Goal: Find specific page/section: Find specific page/section

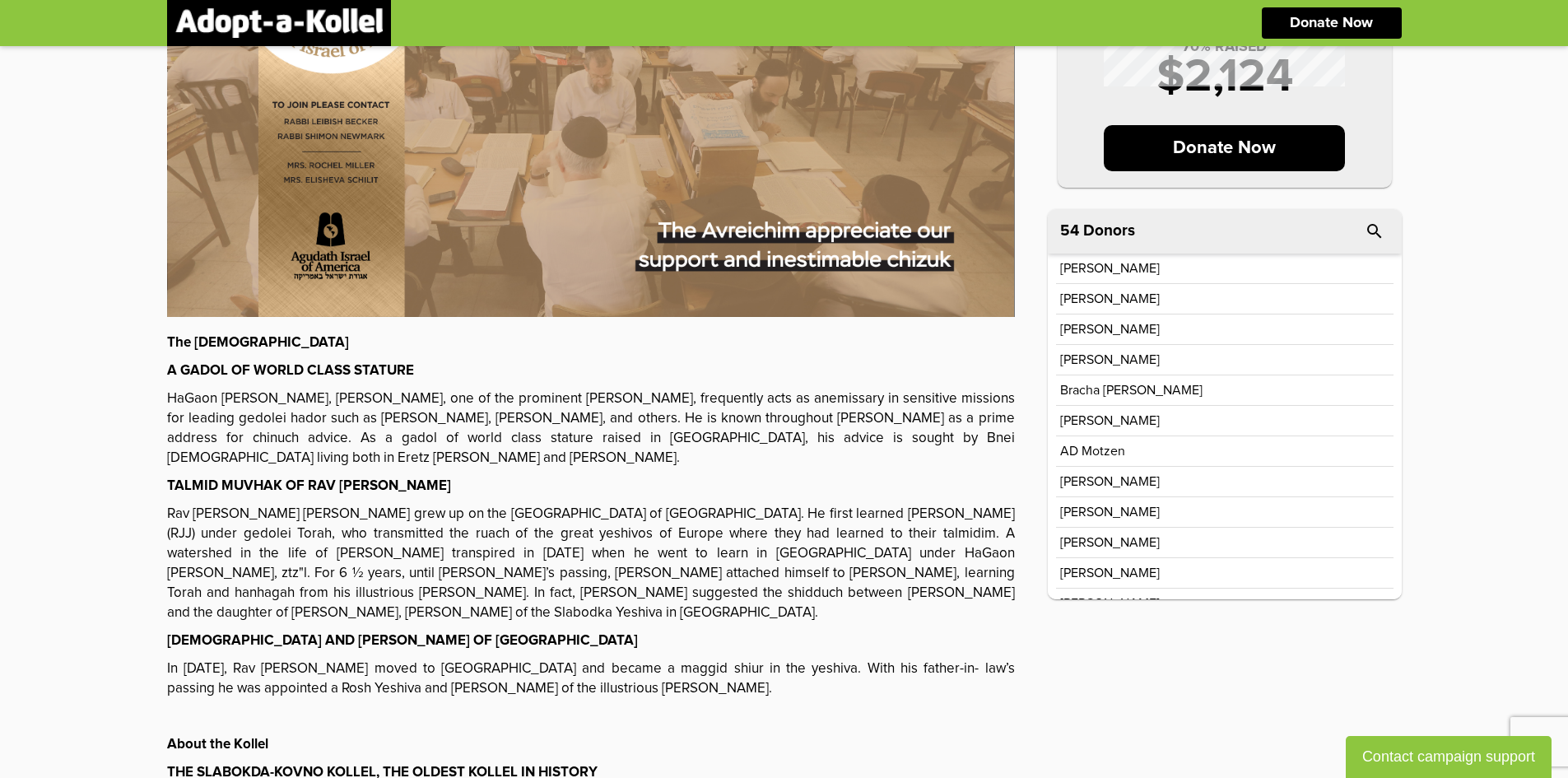
scroll to position [309, 0]
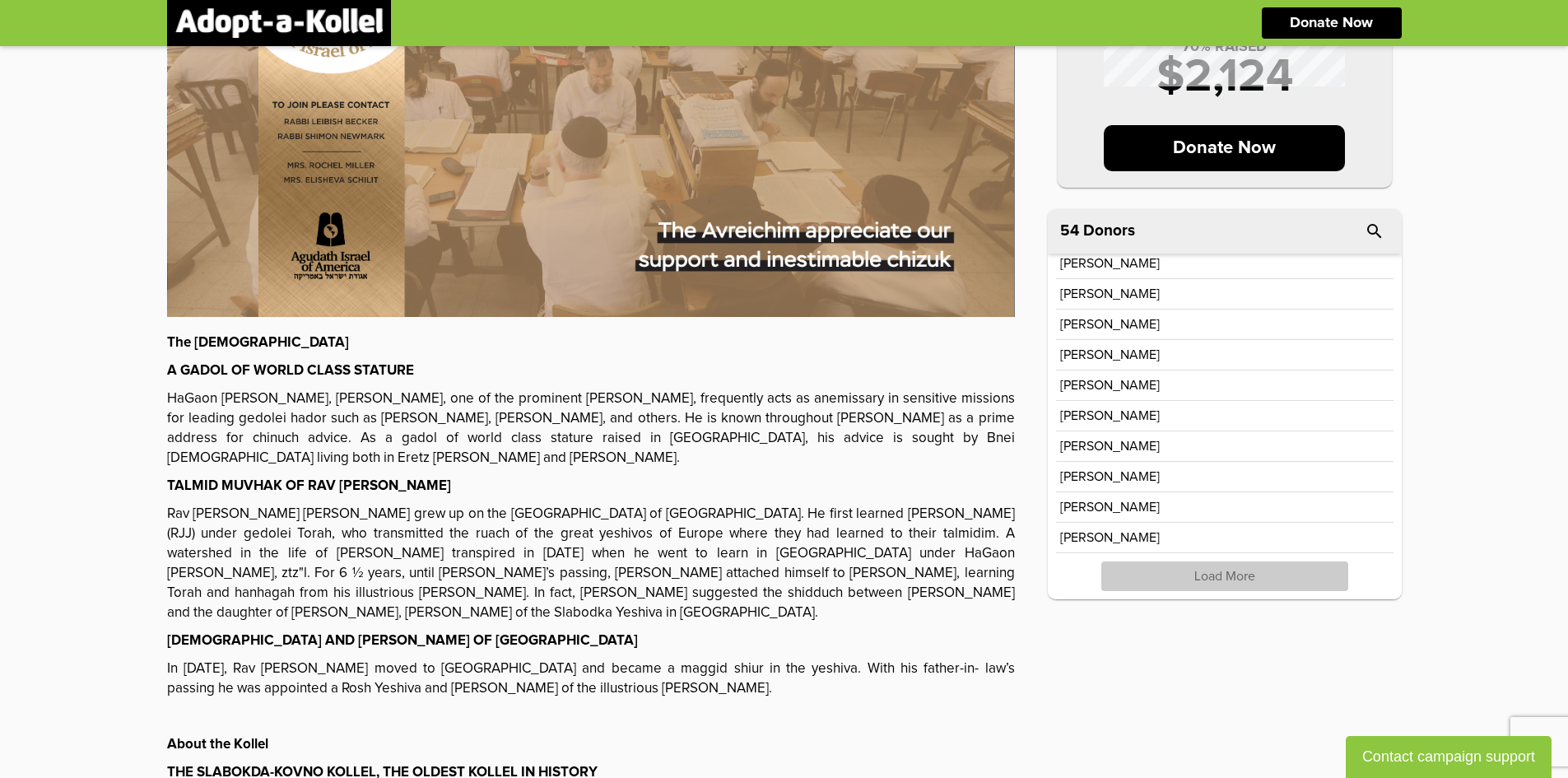
click at [1232, 582] on p "Load More" at bounding box center [1225, 576] width 247 height 30
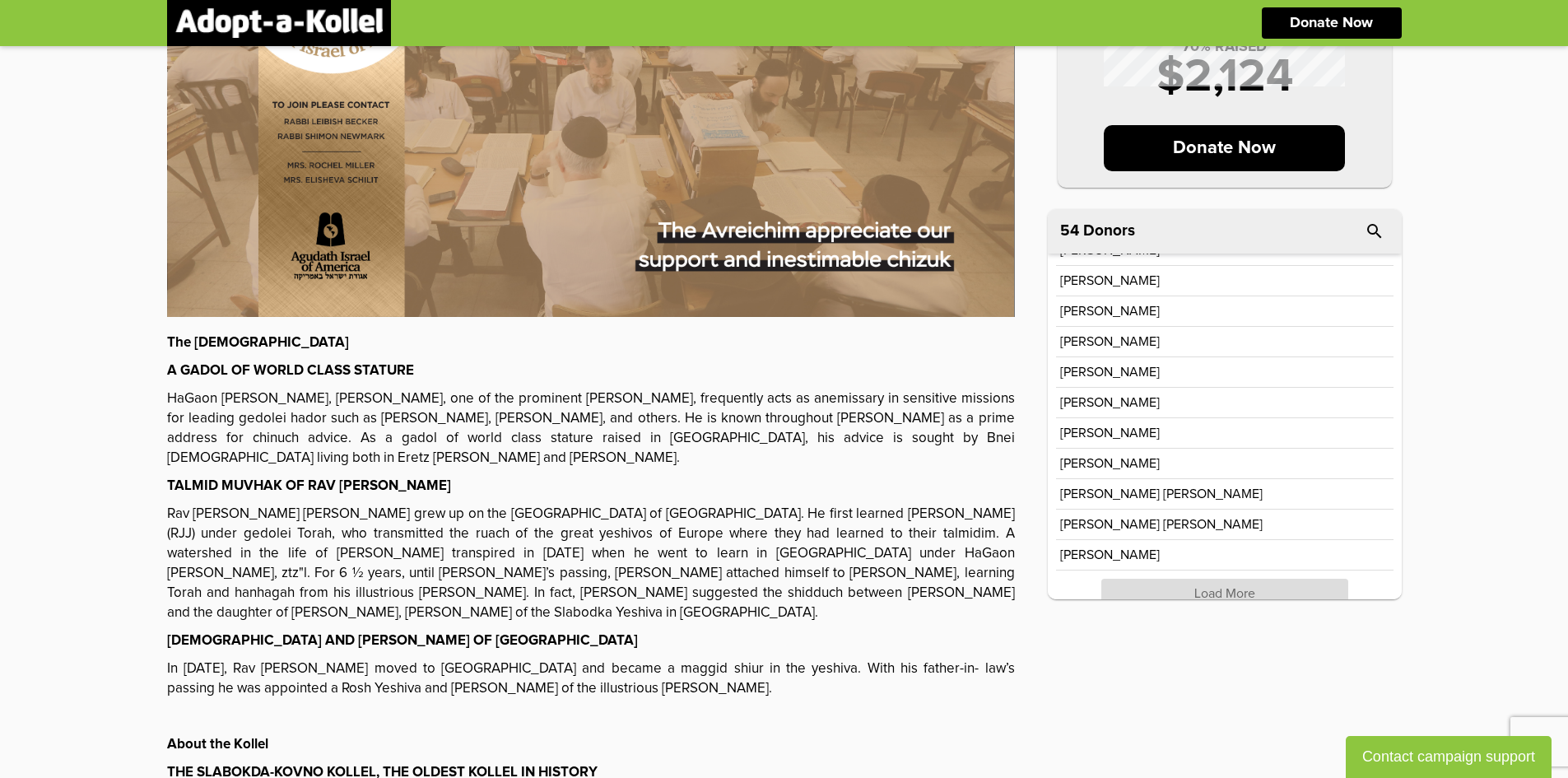
scroll to position [919, 0]
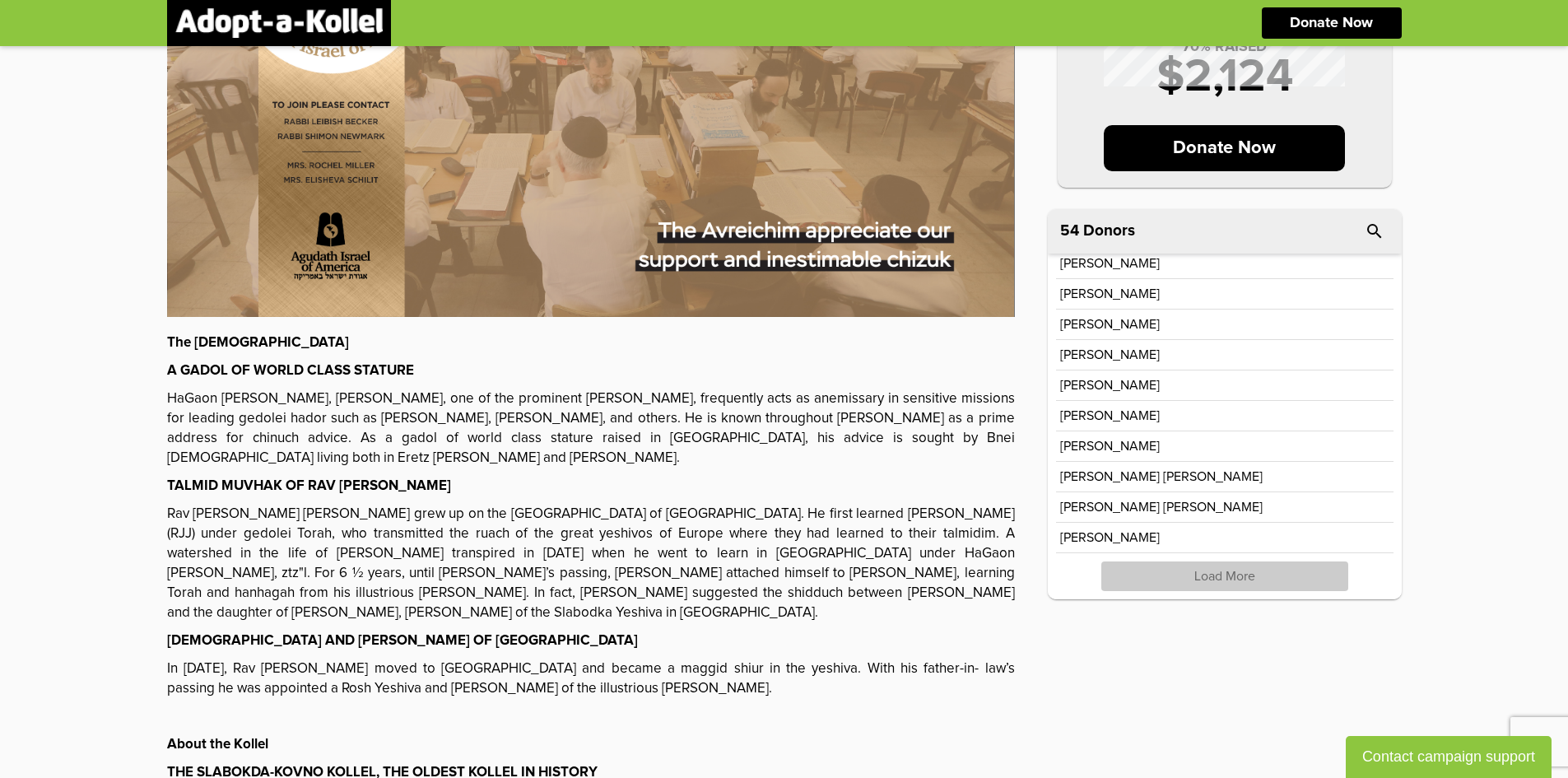
click at [1226, 581] on p "Load More" at bounding box center [1225, 576] width 247 height 30
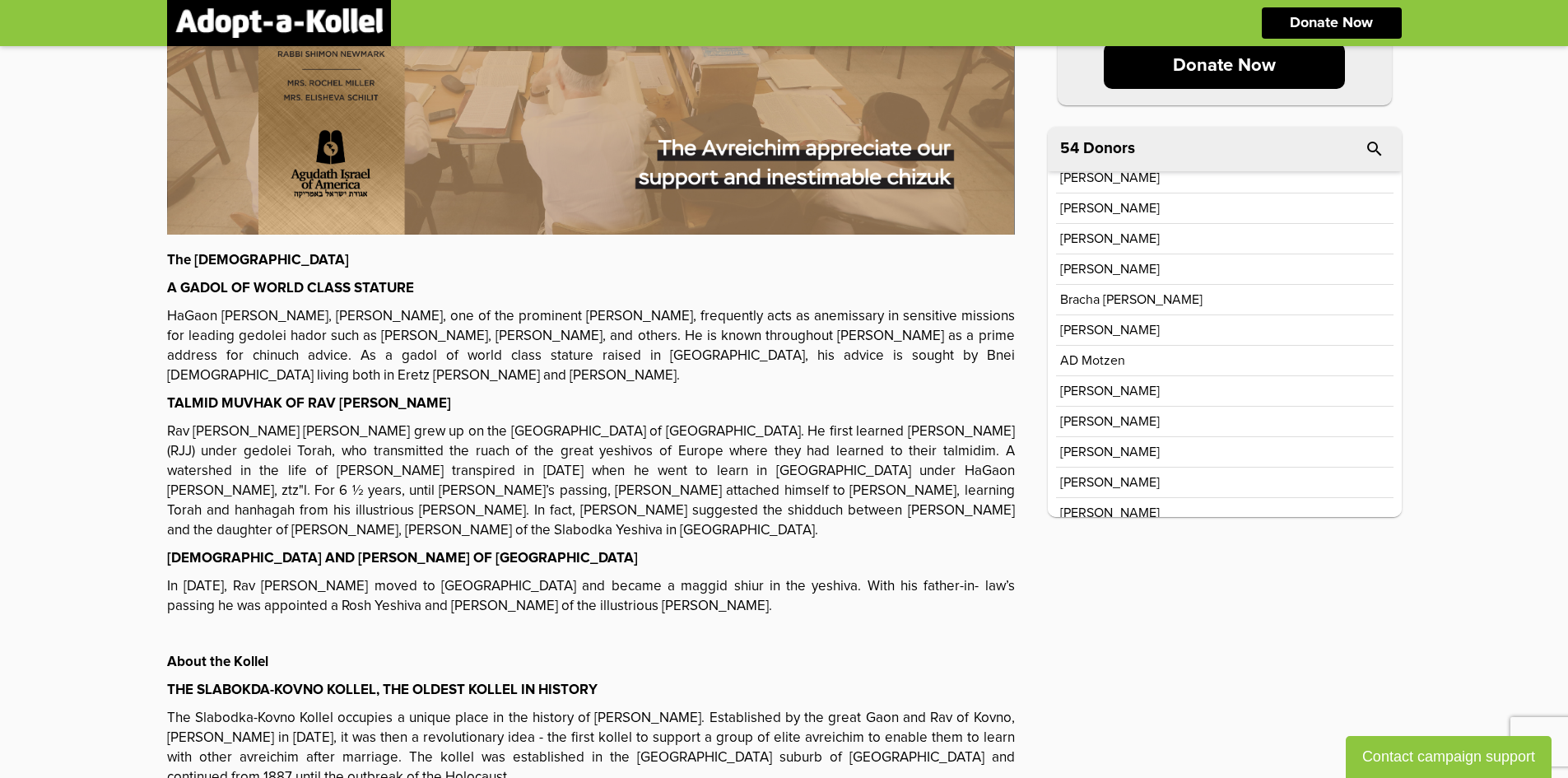
scroll to position [0, 0]
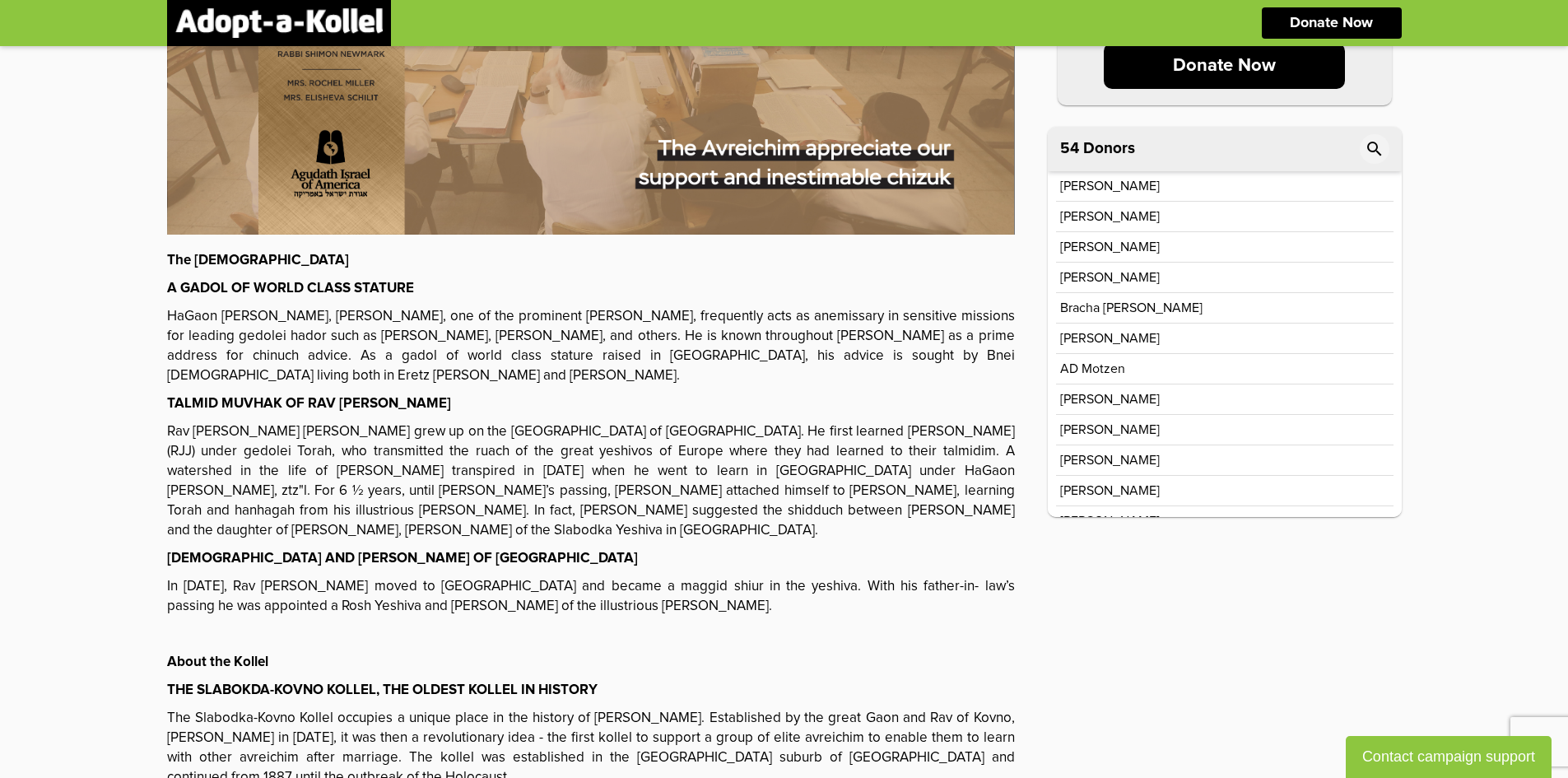
click at [1372, 140] on icon "search" at bounding box center [1375, 149] width 20 height 20
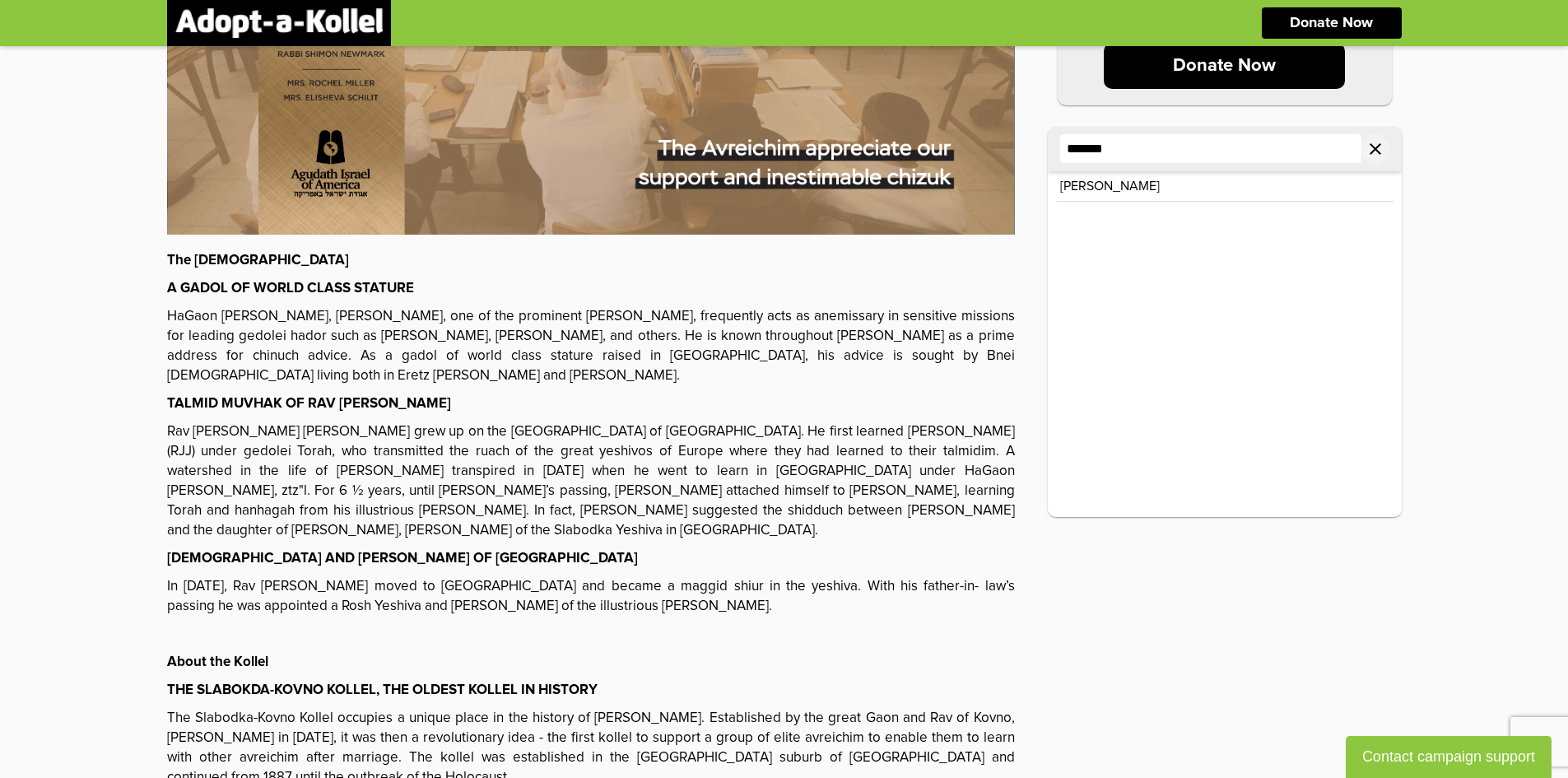
type input "*******"
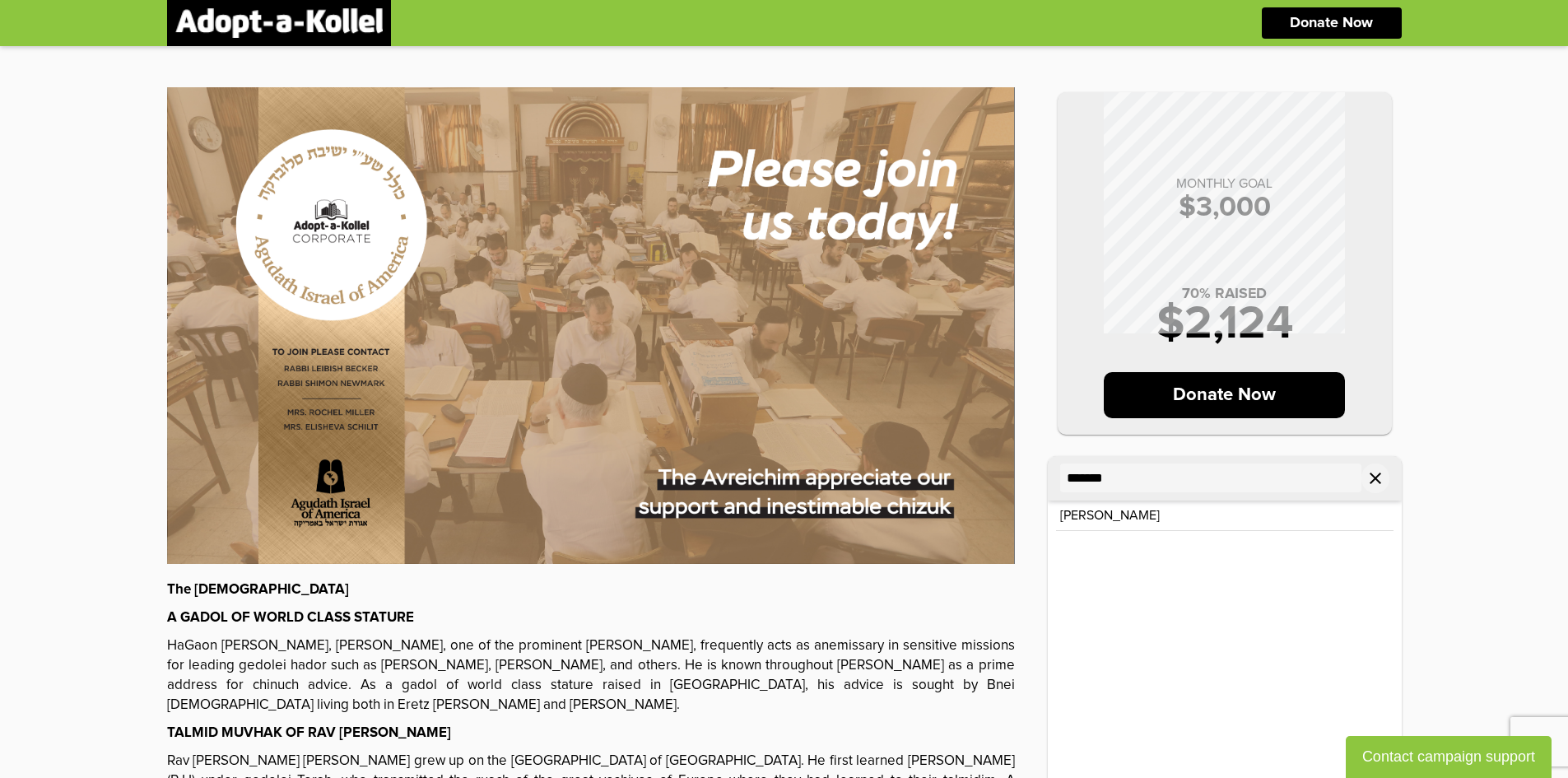
click at [1373, 478] on icon "close" at bounding box center [1376, 479] width 20 height 20
click at [1156, 554] on div "Avi Schnall Load More" at bounding box center [1225, 673] width 354 height 346
click at [1141, 517] on div "[PERSON_NAME]" at bounding box center [1225, 516] width 329 height 14
click at [1109, 477] on p "Donors" at bounding box center [1109, 478] width 52 height 15
click at [1080, 520] on p "[PERSON_NAME]" at bounding box center [1110, 516] width 100 height 14
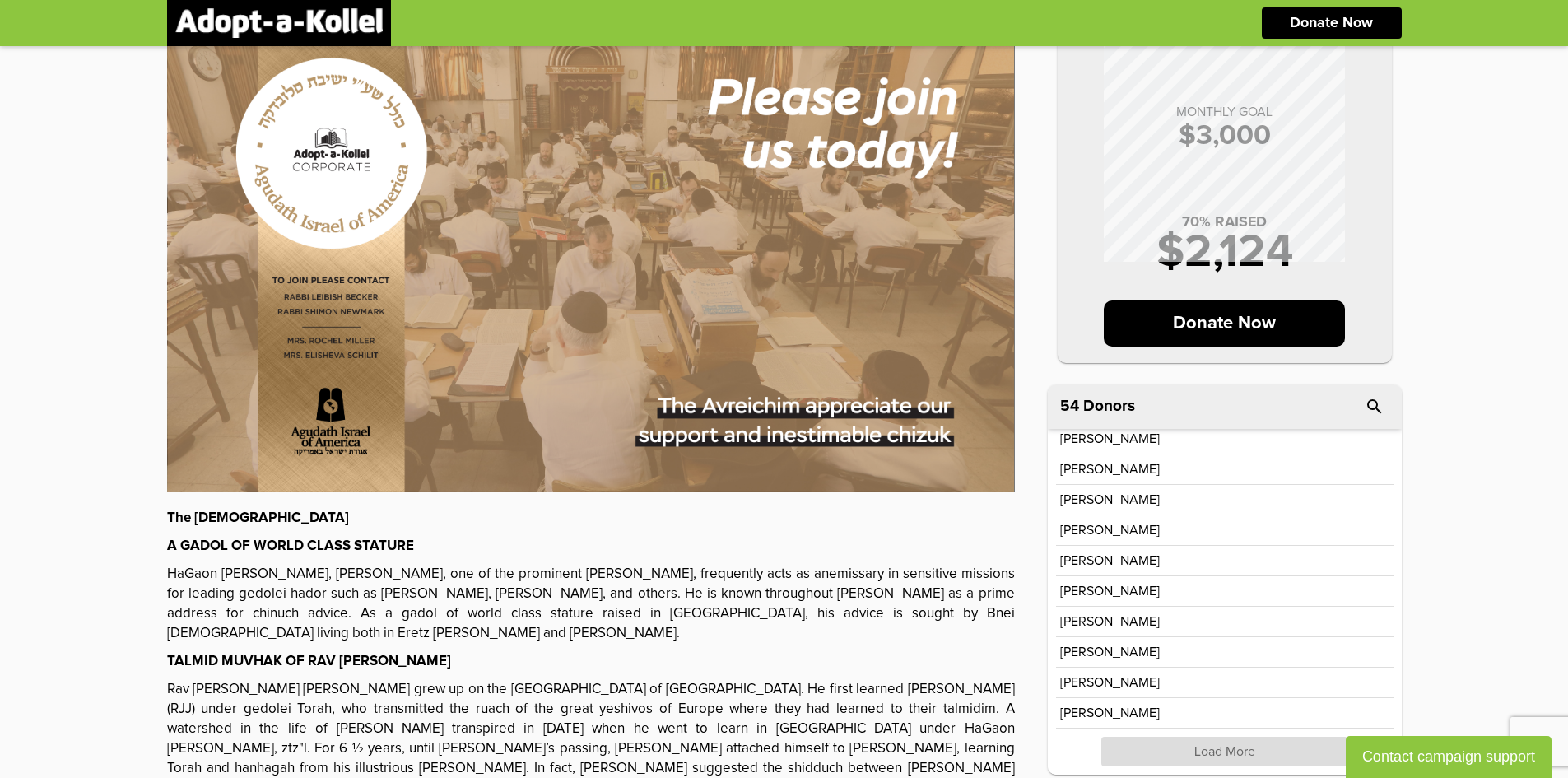
scroll to position [165, 0]
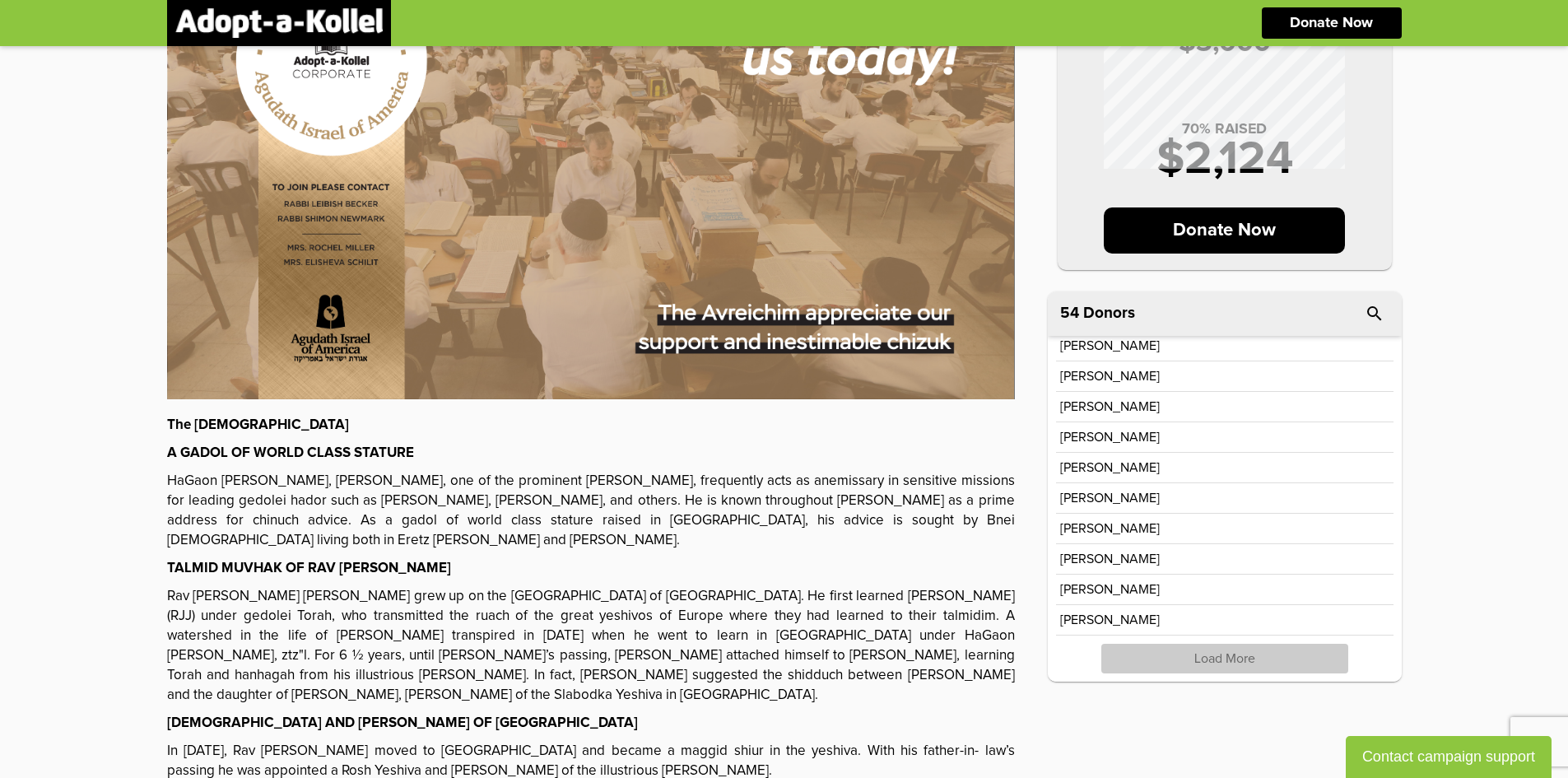
click at [1203, 666] on p "Load More" at bounding box center [1225, 658] width 247 height 30
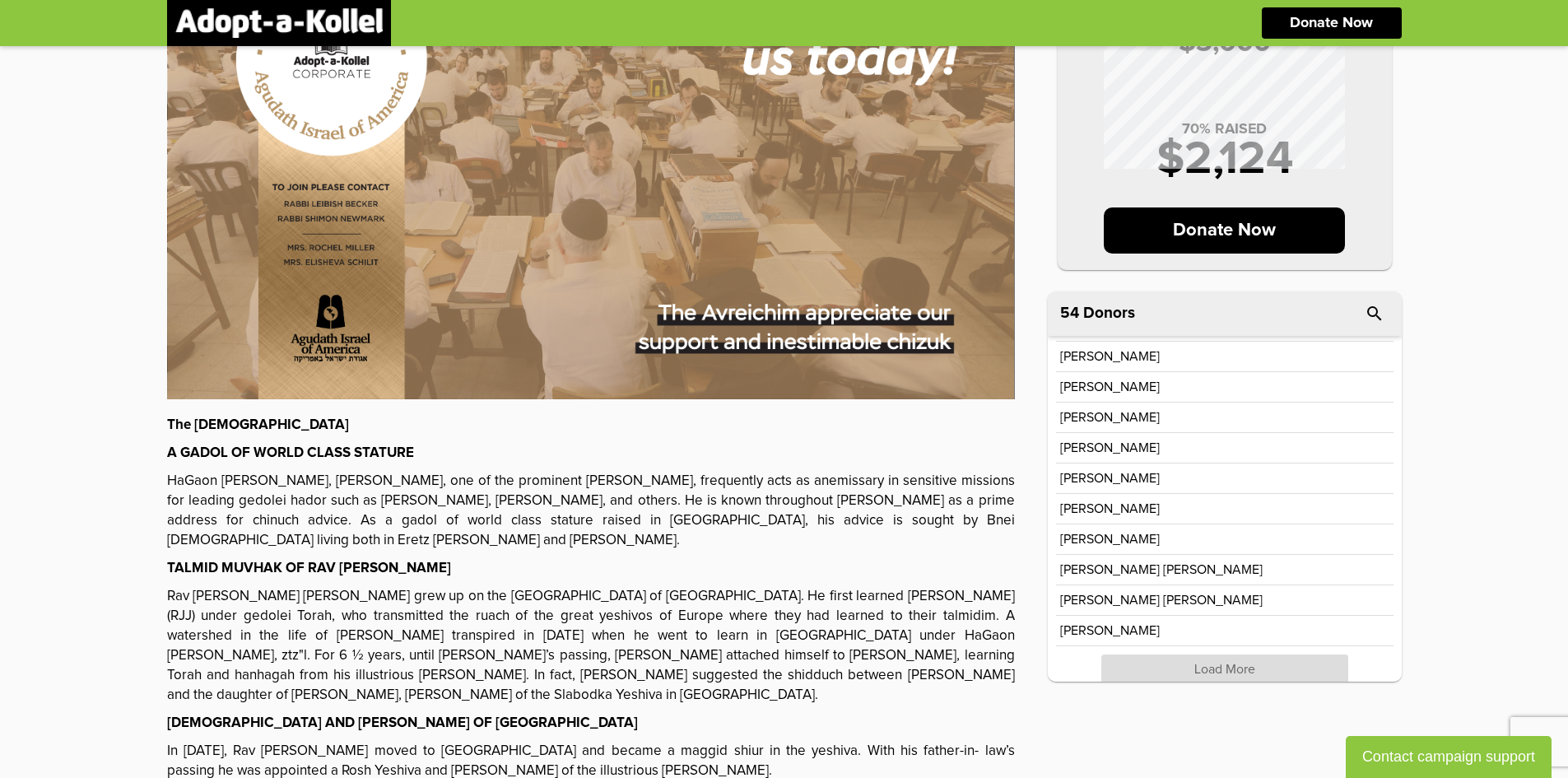
scroll to position [919, 0]
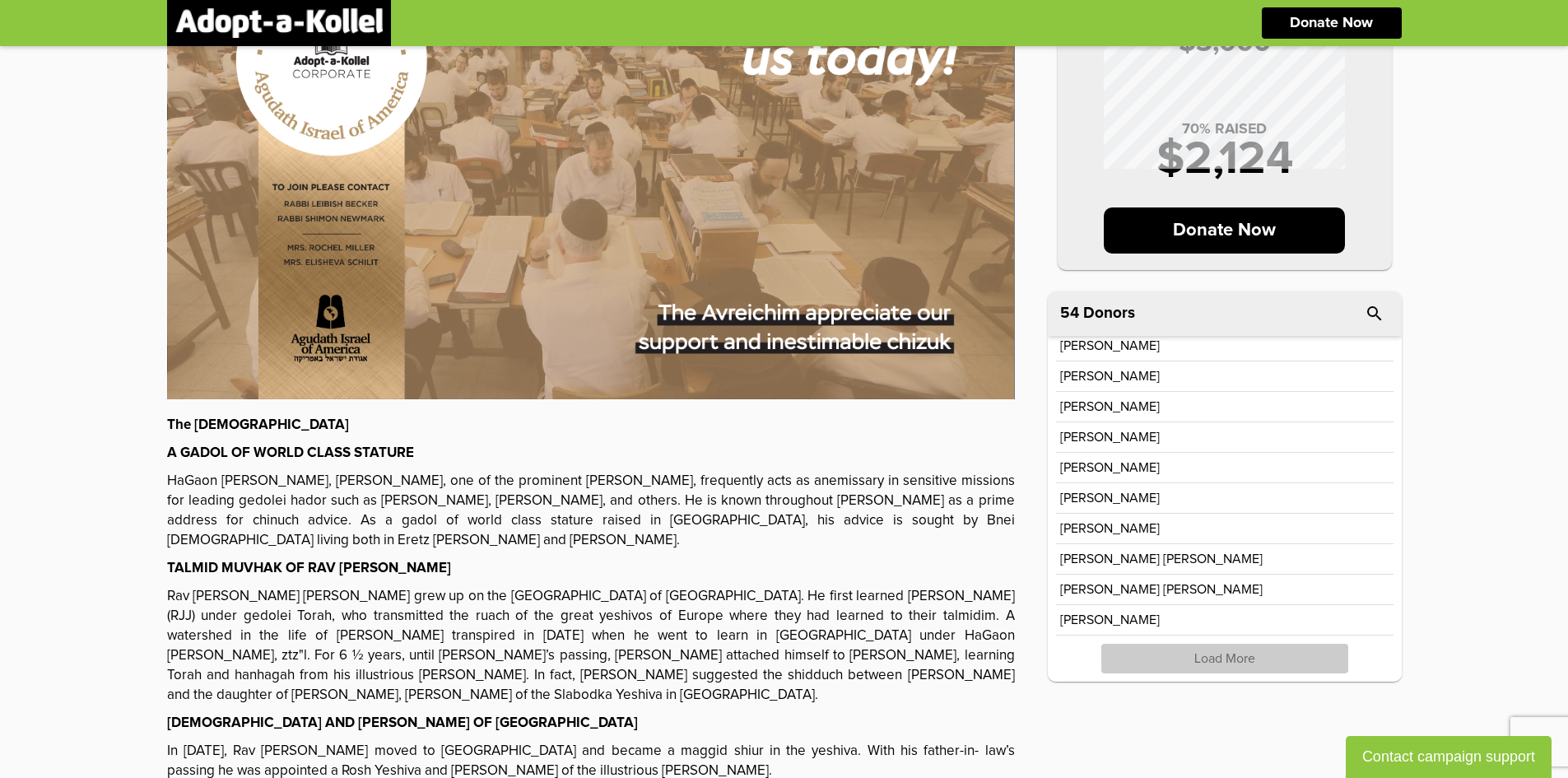
click at [1223, 654] on p "Load More" at bounding box center [1225, 658] width 247 height 30
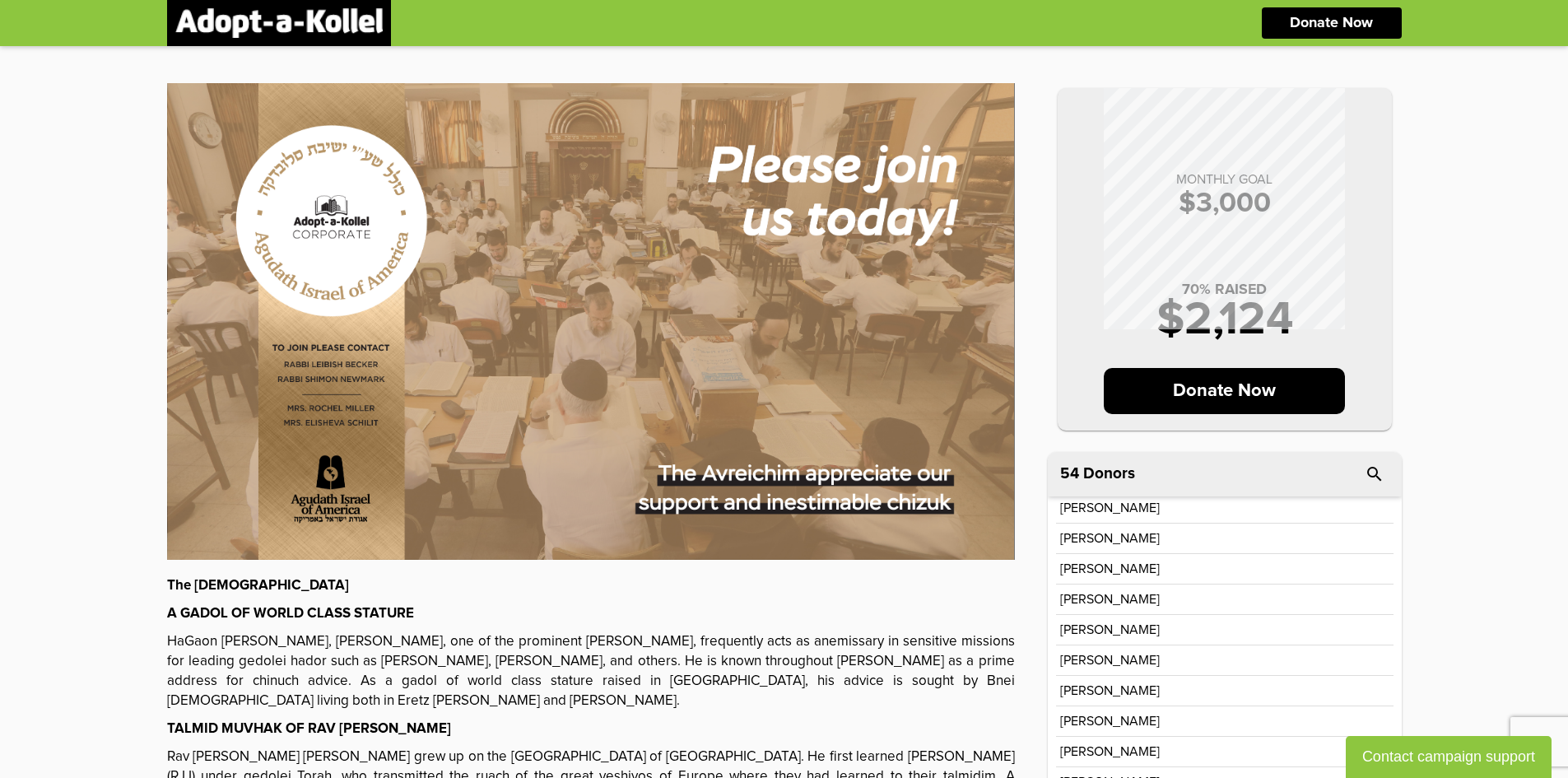
scroll to position [0, 0]
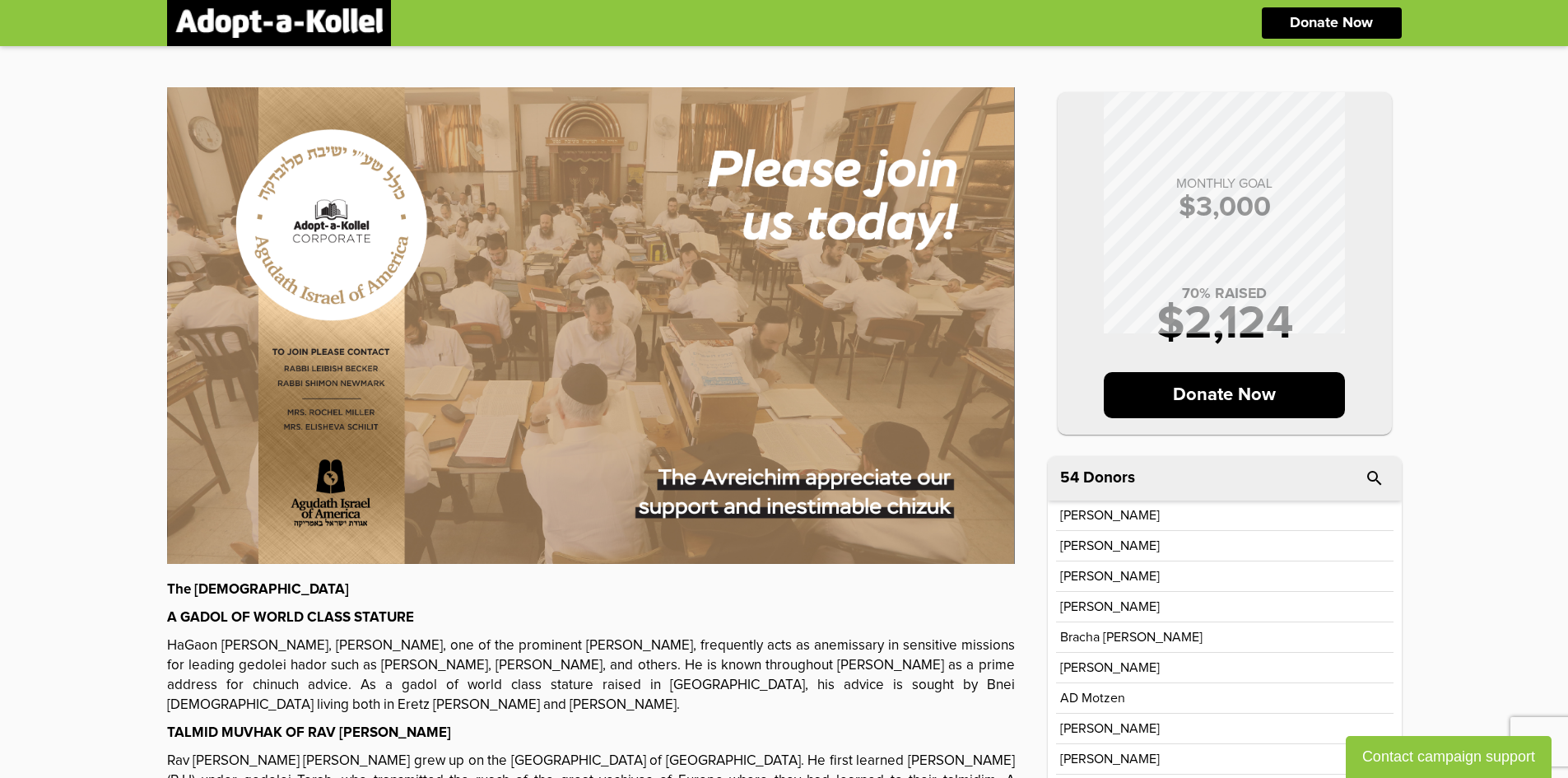
scroll to position [329, 0]
